Goal: Contribute content

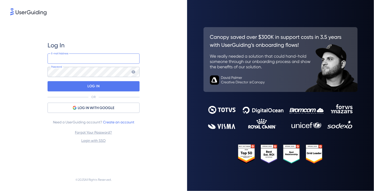
click at [58, 60] on input "email" at bounding box center [94, 58] width 92 height 10
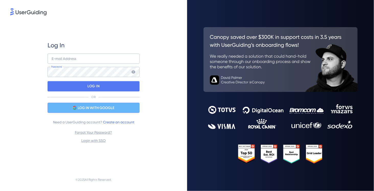
click at [85, 106] on span "LOG IN WITH GOOGLE" at bounding box center [96, 108] width 37 height 6
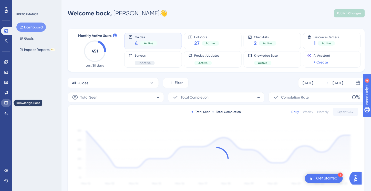
click at [6, 102] on icon at bounding box center [5, 102] width 3 height 3
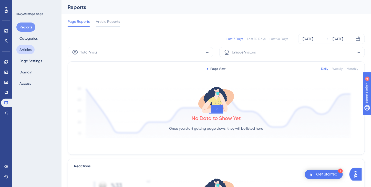
click at [23, 49] on button "Articles" at bounding box center [25, 49] width 18 height 9
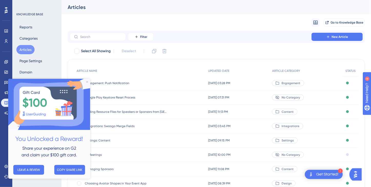
click at [130, 149] on div "1:1 Meetings 1:1 Meetings" at bounding box center [126, 155] width 82 height 14
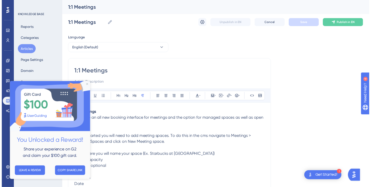
scroll to position [35, 0]
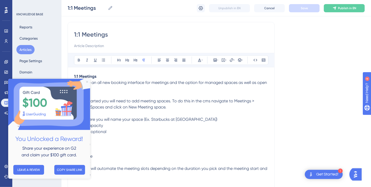
click at [87, 82] on icon "Close Preview" at bounding box center [87, 82] width 2 height 2
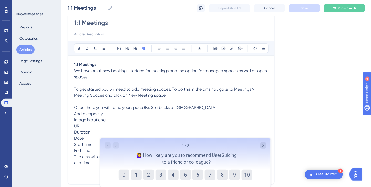
scroll to position [51, 0]
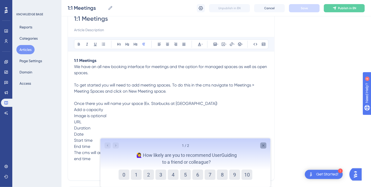
click at [262, 146] on icon "Close survey" at bounding box center [263, 145] width 2 height 2
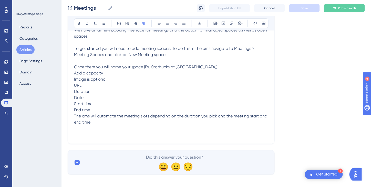
scroll to position [91, 0]
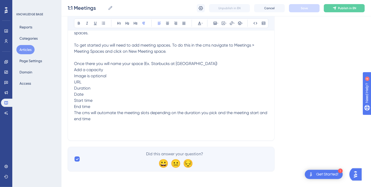
click at [101, 118] on p "The cms will automate the meeting slots depending on the duration you pick and …" at bounding box center [171, 116] width 194 height 12
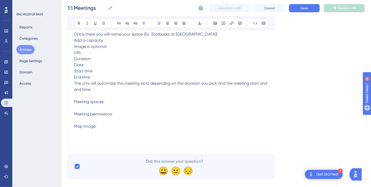
scroll to position [128, 0]
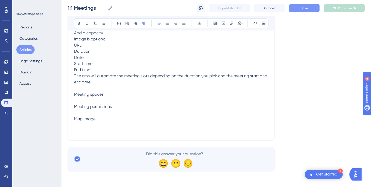
click at [309, 8] on button "Save" at bounding box center [304, 8] width 31 height 8
